Goal: Use online tool/utility: Utilize a website feature to perform a specific function

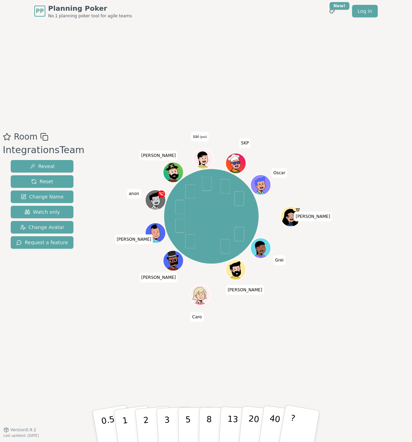
click at [220, 79] on div "Room IntegrationsTeam Reveal Reset Change Name Watch only Change Avatar Request…" at bounding box center [206, 225] width 412 height 407
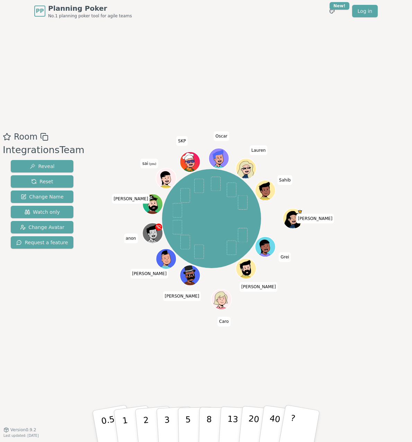
click at [163, 177] on icon at bounding box center [167, 178] width 20 height 2
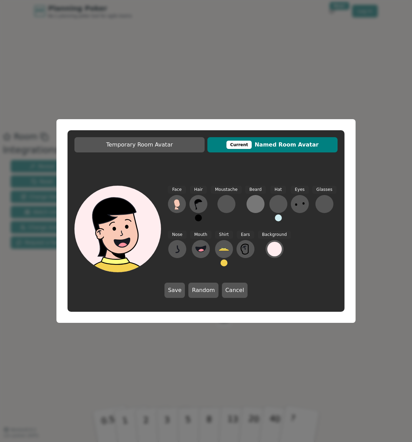
click at [255, 203] on div at bounding box center [255, 203] width 11 height 11
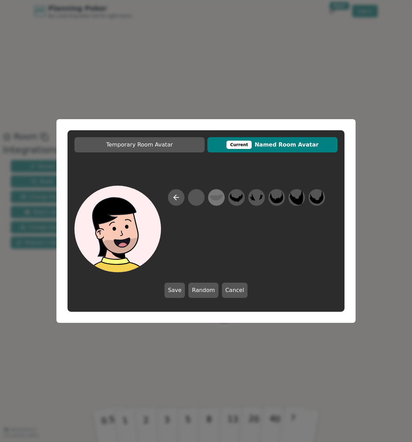
click at [213, 196] on icon at bounding box center [215, 197] width 13 height 6
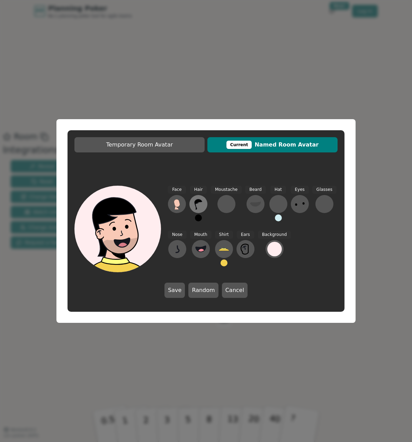
click at [195, 207] on icon at bounding box center [198, 203] width 11 height 11
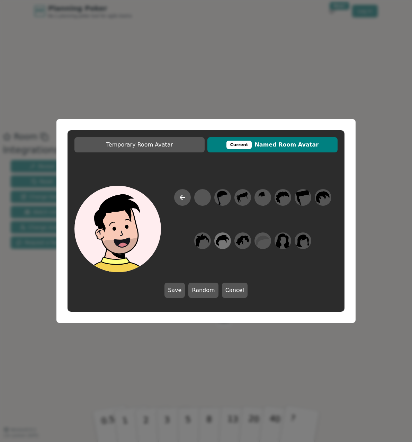
click at [224, 240] on icon at bounding box center [222, 240] width 13 height 11
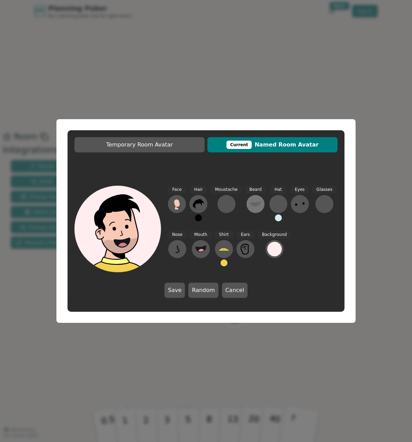
click at [256, 203] on icon at bounding box center [255, 203] width 11 height 5
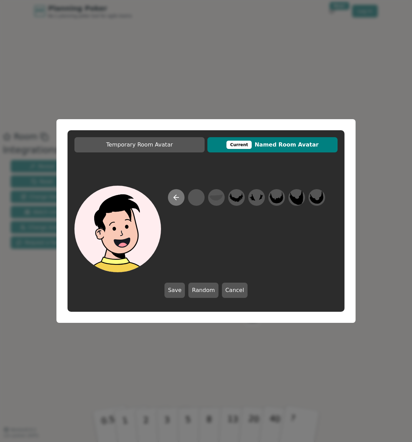
click at [176, 198] on icon at bounding box center [176, 197] width 8 height 8
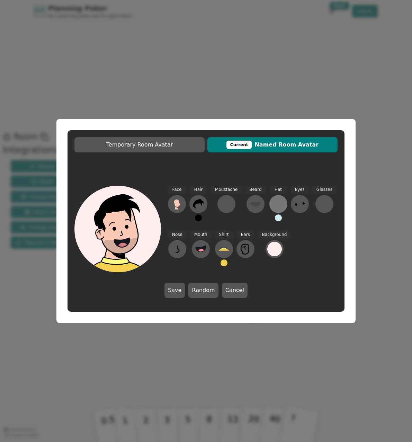
click at [277, 205] on div at bounding box center [278, 203] width 11 height 11
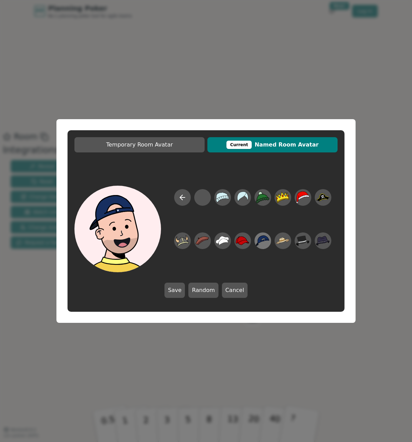
click at [264, 240] on icon at bounding box center [262, 240] width 13 height 11
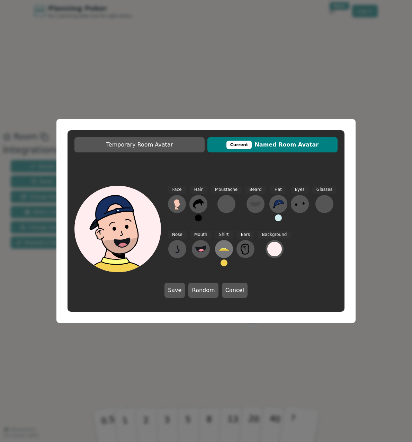
click at [221, 254] on icon at bounding box center [223, 248] width 11 height 11
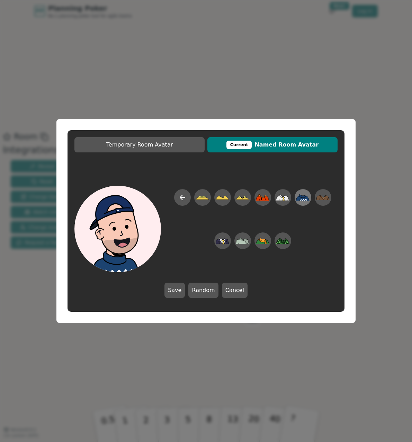
click at [300, 199] on icon at bounding box center [302, 197] width 13 height 7
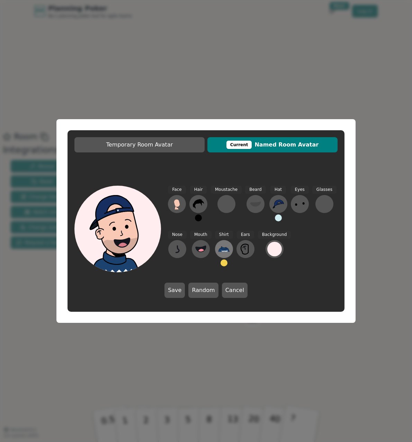
click at [215, 251] on button at bounding box center [224, 249] width 18 height 18
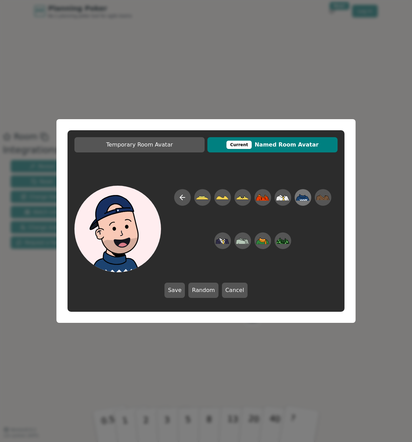
click at [308, 199] on icon at bounding box center [302, 197] width 13 height 7
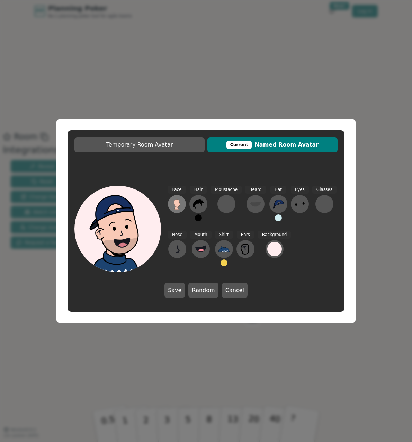
click at [183, 202] on button at bounding box center [177, 204] width 18 height 18
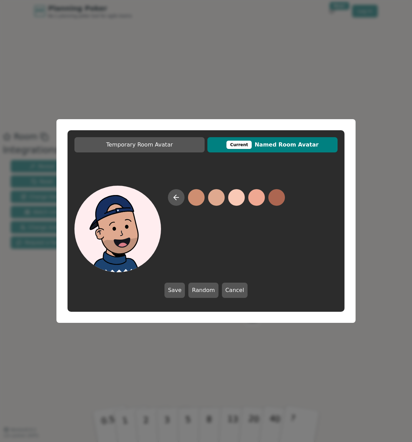
click at [214, 199] on button at bounding box center [216, 197] width 17 height 17
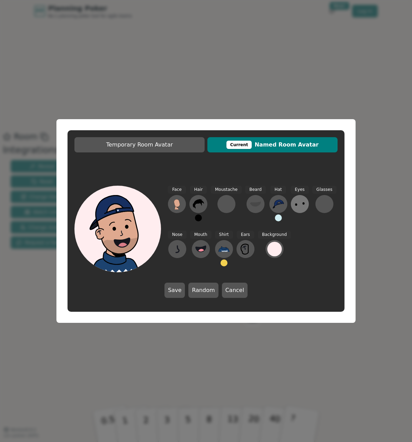
click at [294, 207] on icon at bounding box center [299, 203] width 11 height 11
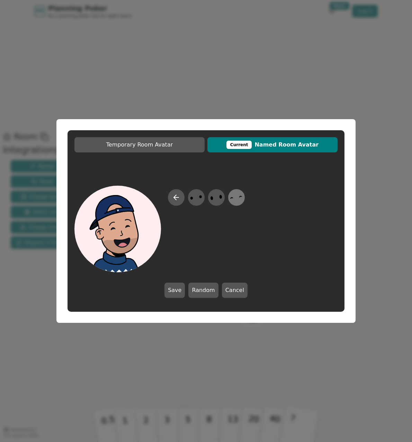
click at [238, 199] on icon at bounding box center [235, 198] width 13 height 16
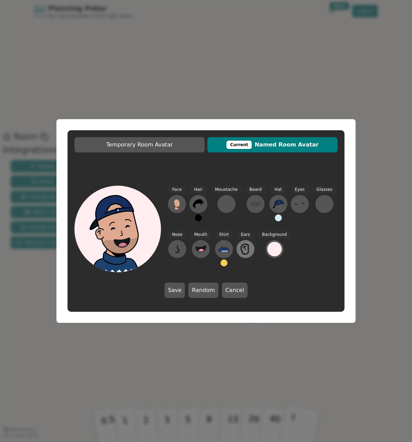
click at [247, 245] on icon at bounding box center [245, 248] width 11 height 11
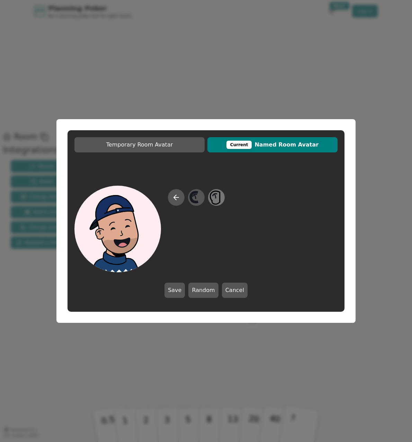
click at [219, 198] on icon at bounding box center [215, 197] width 10 height 13
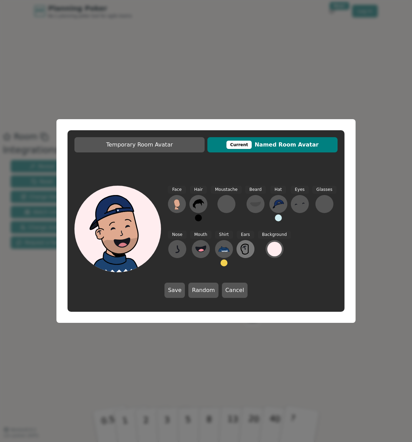
click at [244, 253] on icon at bounding box center [245, 248] width 11 height 11
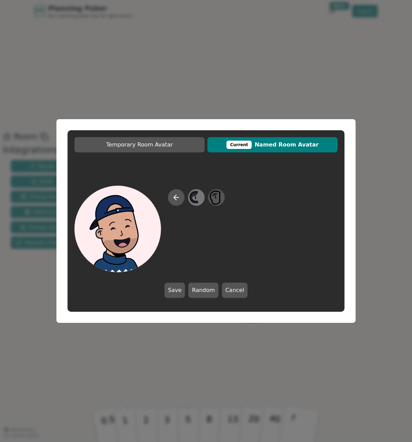
click at [200, 201] on icon at bounding box center [195, 198] width 13 height 16
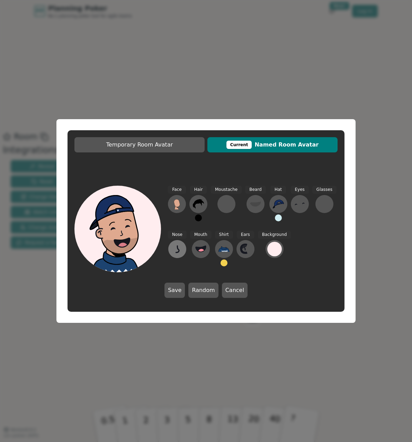
click at [177, 247] on icon at bounding box center [176, 248] width 3 height 7
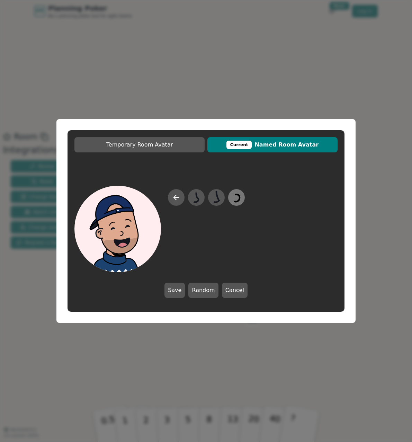
click at [234, 198] on icon at bounding box center [235, 198] width 13 height 16
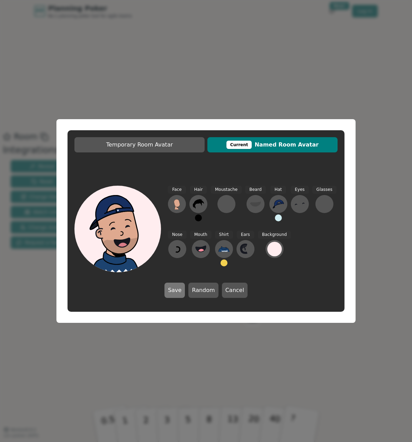
click at [179, 287] on button "Save" at bounding box center [174, 289] width 20 height 15
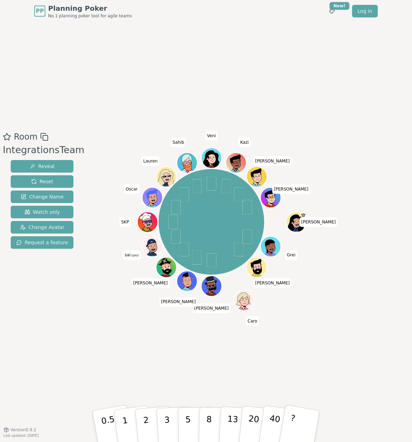
click at [78, 309] on div "Room IntegrationsTeam Reveal Reset Change Name Watch only Change Avatar Request…" at bounding box center [206, 225] width 412 height 190
click at [153, 90] on div "Room IntegrationsTeam Reveal Reset Change Name Watch only Change Avatar Request…" at bounding box center [206, 225] width 412 height 407
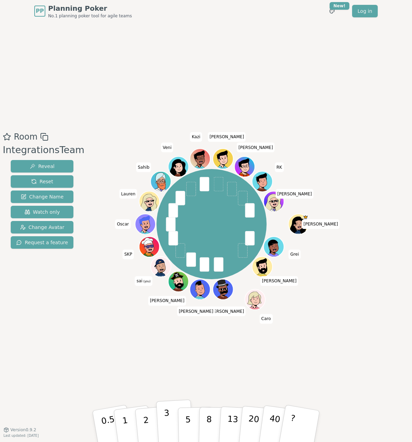
click at [169, 423] on button "3" at bounding box center [175, 426] width 38 height 54
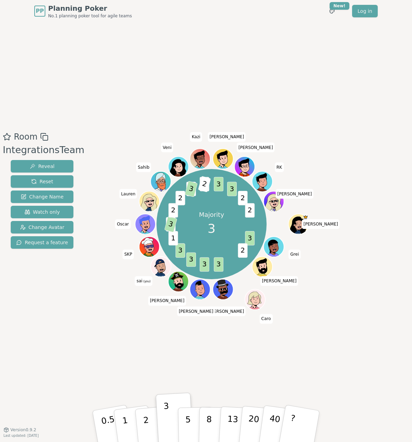
click at [171, 74] on div "Room IntegrationsTeam Reveal Reset Change Name Watch only Change Avatar Request…" at bounding box center [206, 225] width 412 height 407
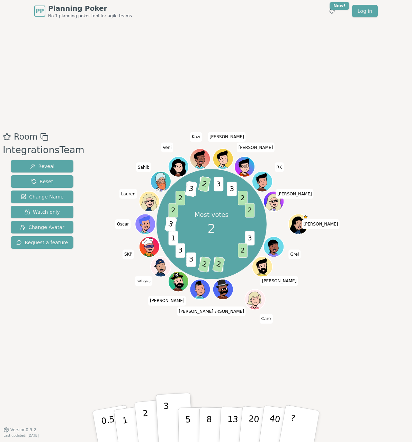
click at [150, 420] on button "2" at bounding box center [153, 426] width 39 height 55
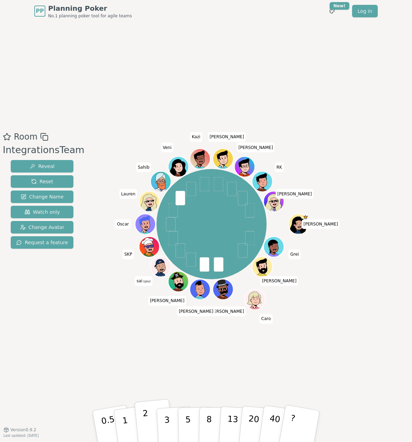
click at [148, 424] on button "2" at bounding box center [153, 426] width 39 height 55
click at [145, 427] on p "2" at bounding box center [146, 427] width 9 height 38
click at [110, 78] on div "Room IntegrationsTeam Reveal Reset Change Name Watch only Change Avatar Request…" at bounding box center [206, 225] width 412 height 407
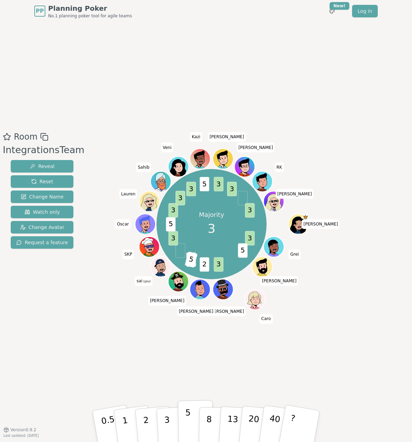
click at [188, 422] on p "5" at bounding box center [188, 425] width 6 height 37
click at [60, 317] on div "Room IntegrationsTeam Reveal Reset Change Name Watch only Change Avatar Request…" at bounding box center [42, 225] width 84 height 190
